Goal: Task Accomplishment & Management: Use online tool/utility

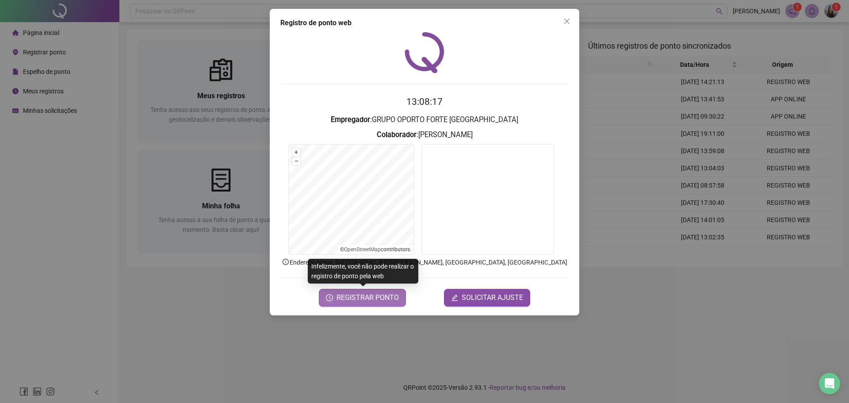
click at [372, 292] on span "REGISTRAR PONTO" at bounding box center [367, 297] width 62 height 11
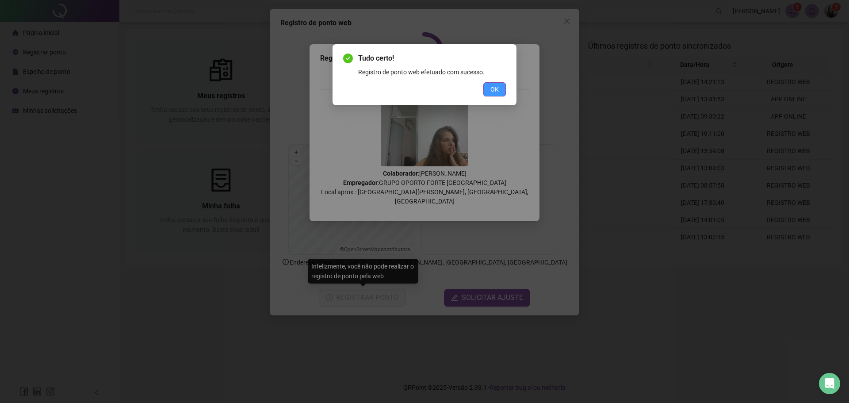
click at [491, 89] on span "OK" at bounding box center [494, 89] width 8 height 10
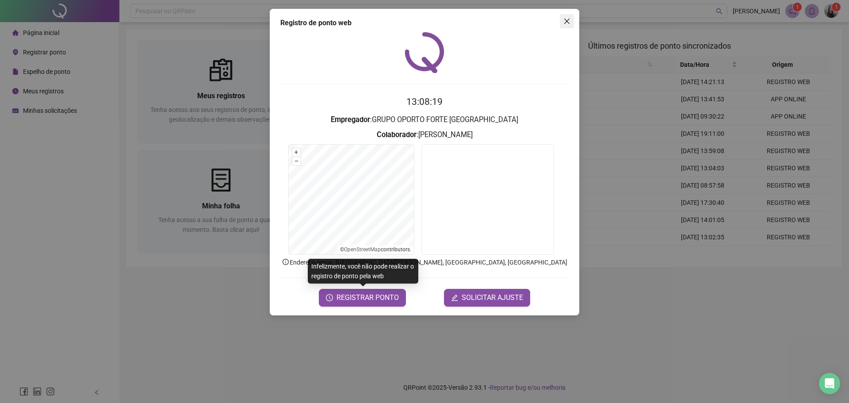
click at [564, 25] on button "Close" at bounding box center [567, 21] width 14 height 14
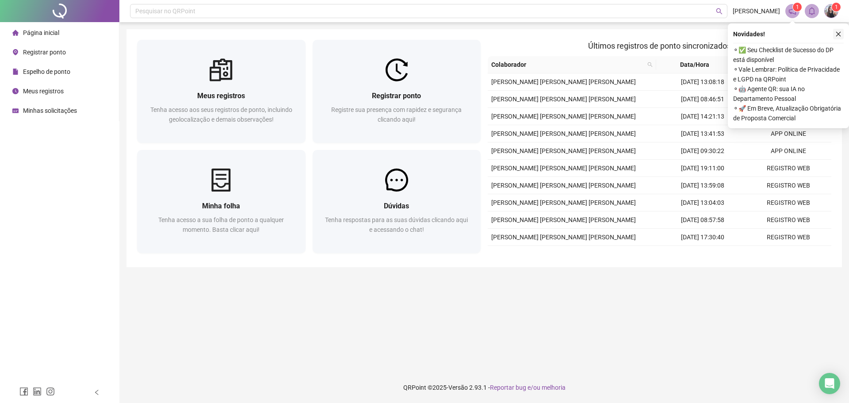
click at [839, 39] on button "button" at bounding box center [838, 34] width 11 height 11
